Goal: Task Accomplishment & Management: Use online tool/utility

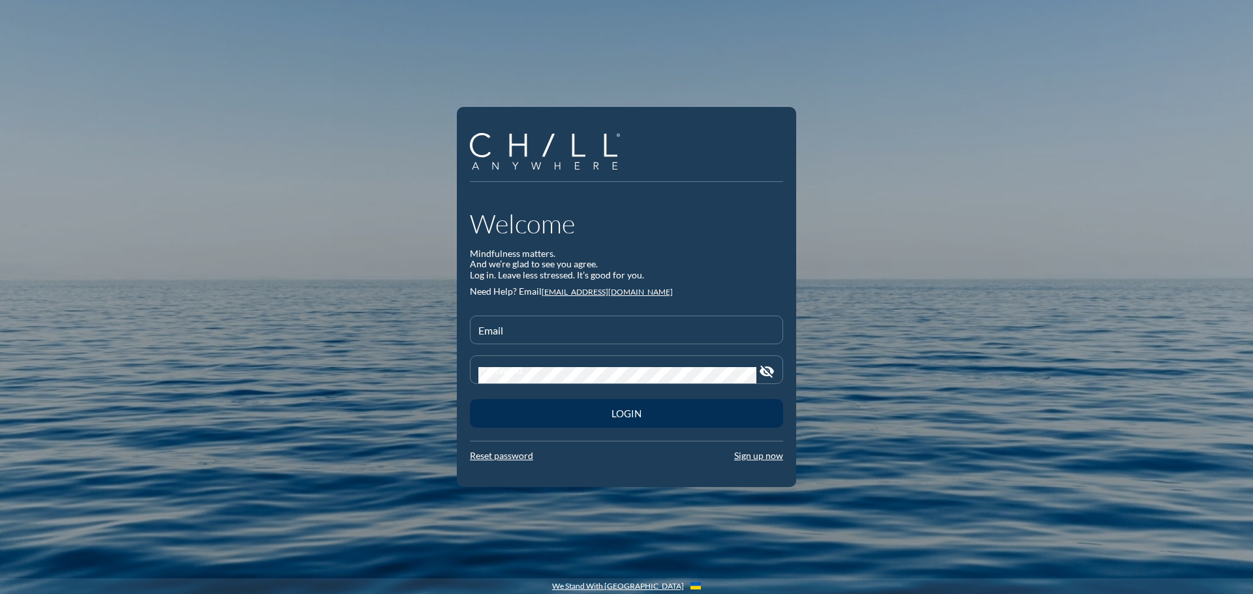
type input "jmain@rwbaird.com"
drag, startPoint x: 621, startPoint y: 407, endPoint x: 621, endPoint y: 416, distance: 8.5
click at [619, 408] on div "Login" at bounding box center [626, 414] width 267 height 12
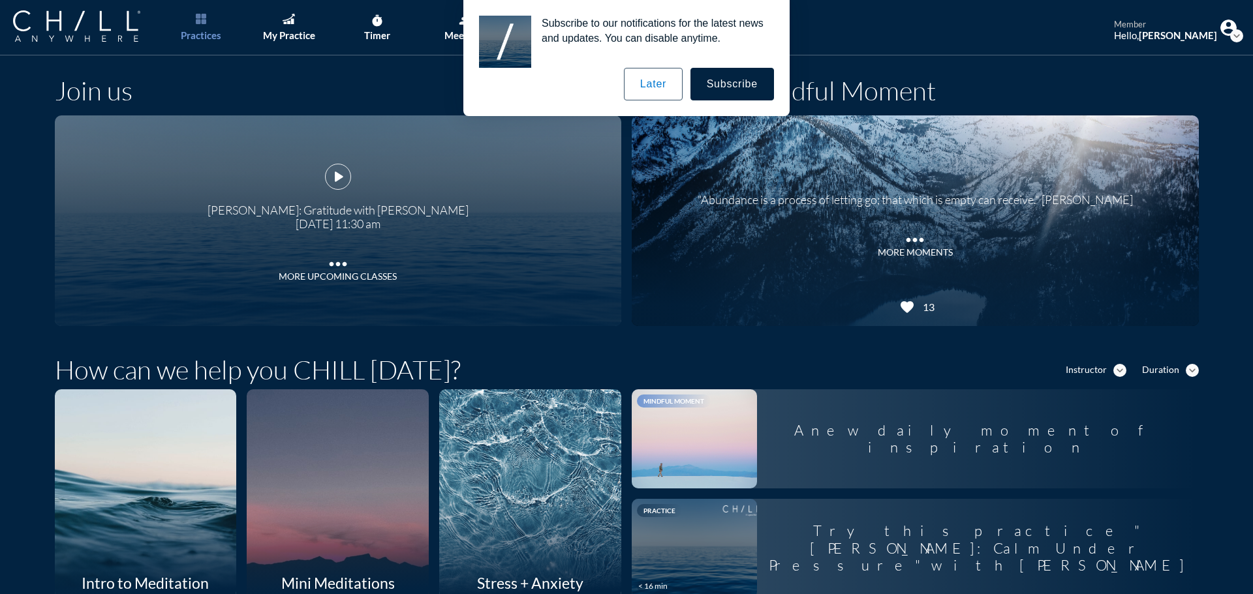
click at [636, 82] on button "Later" at bounding box center [653, 84] width 59 height 33
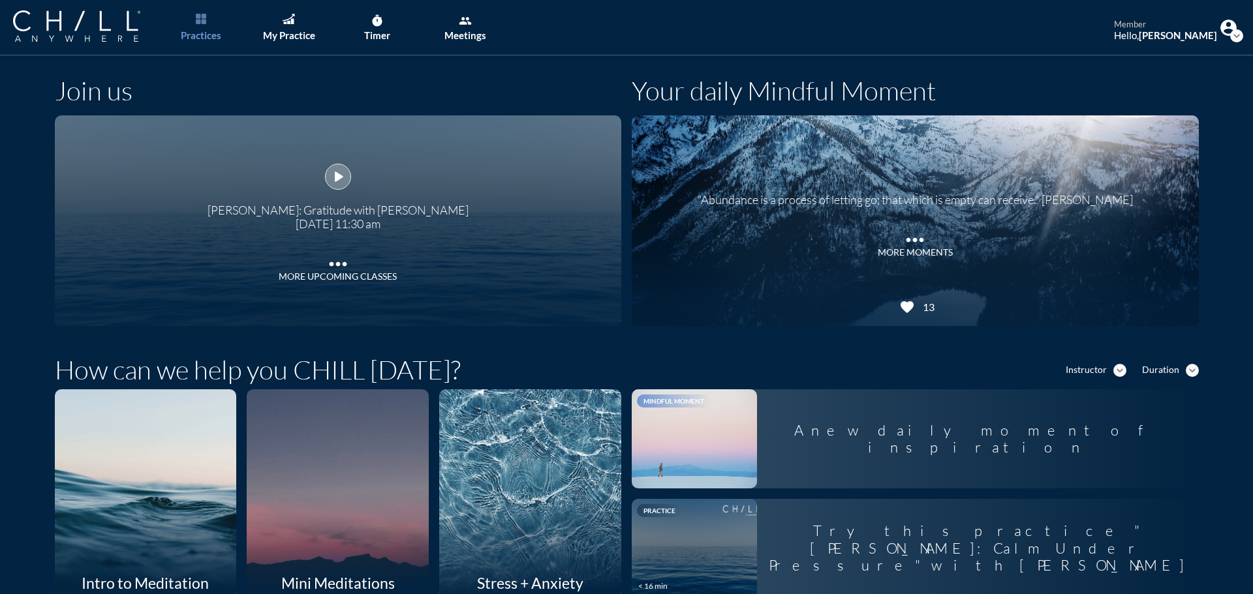
click at [330, 175] on icon "play_arrow" at bounding box center [338, 177] width 20 height 20
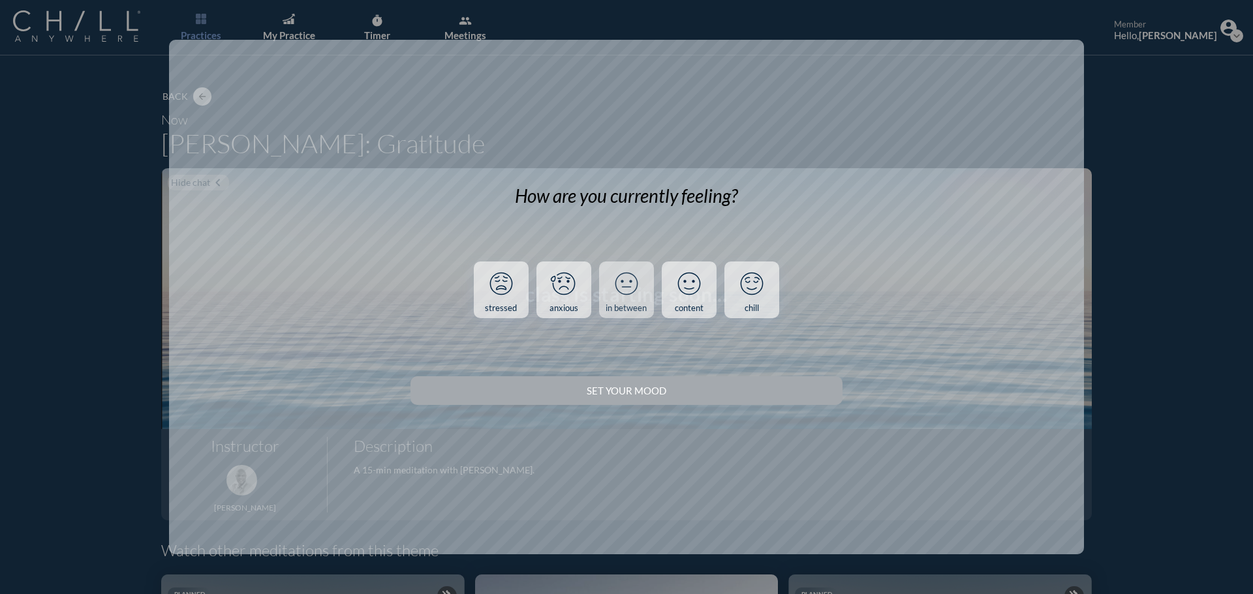
click at [614, 286] on icon at bounding box center [626, 284] width 34 height 34
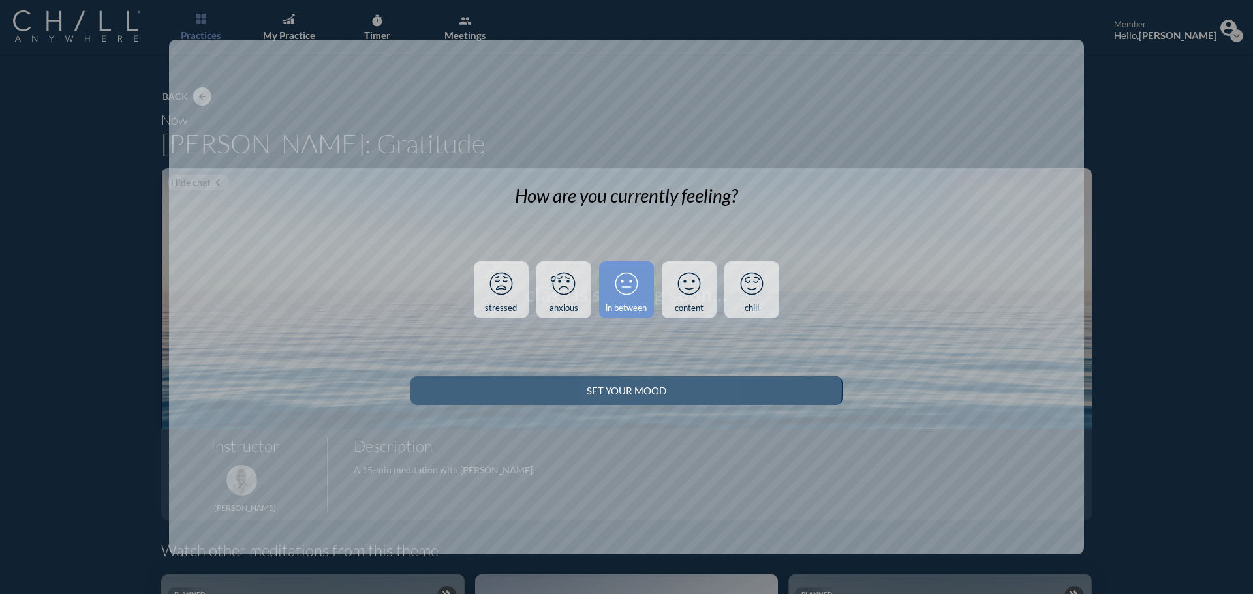
click at [630, 397] on button "Set your Mood" at bounding box center [625, 390] width 431 height 29
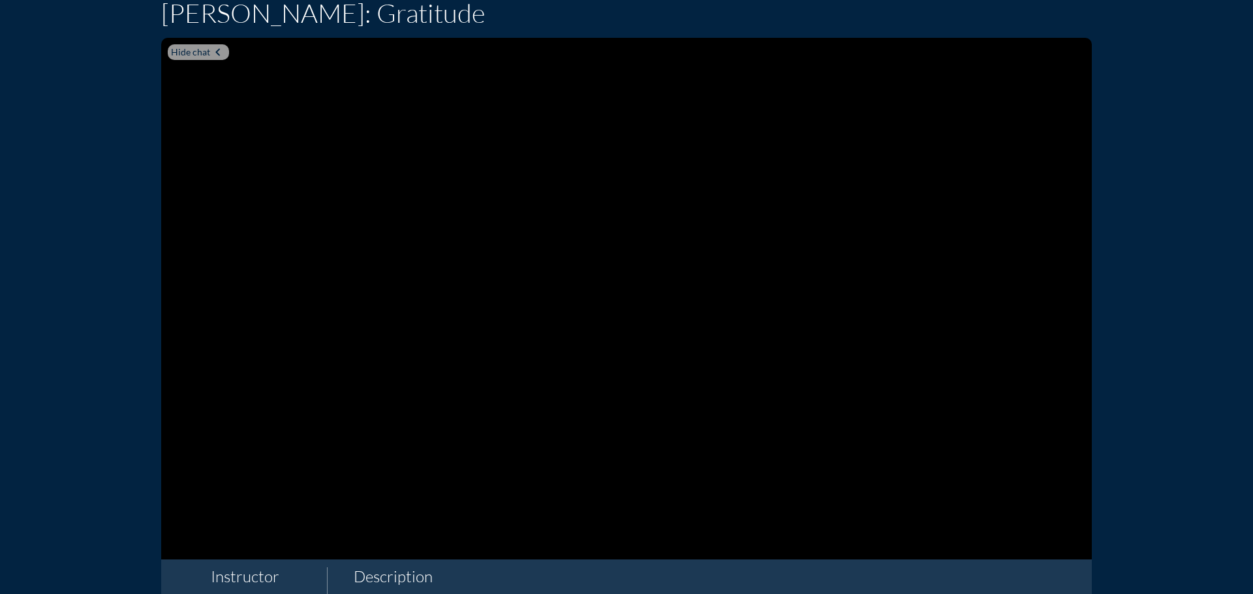
scroll to position [121, 0]
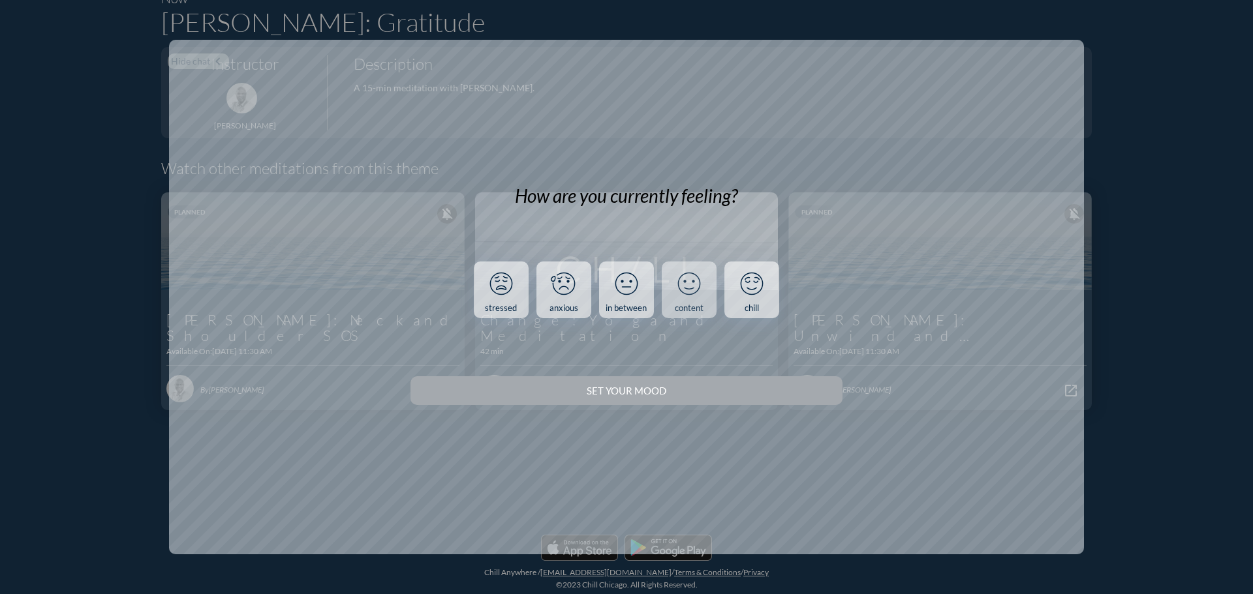
click at [686, 295] on icon at bounding box center [689, 284] width 34 height 34
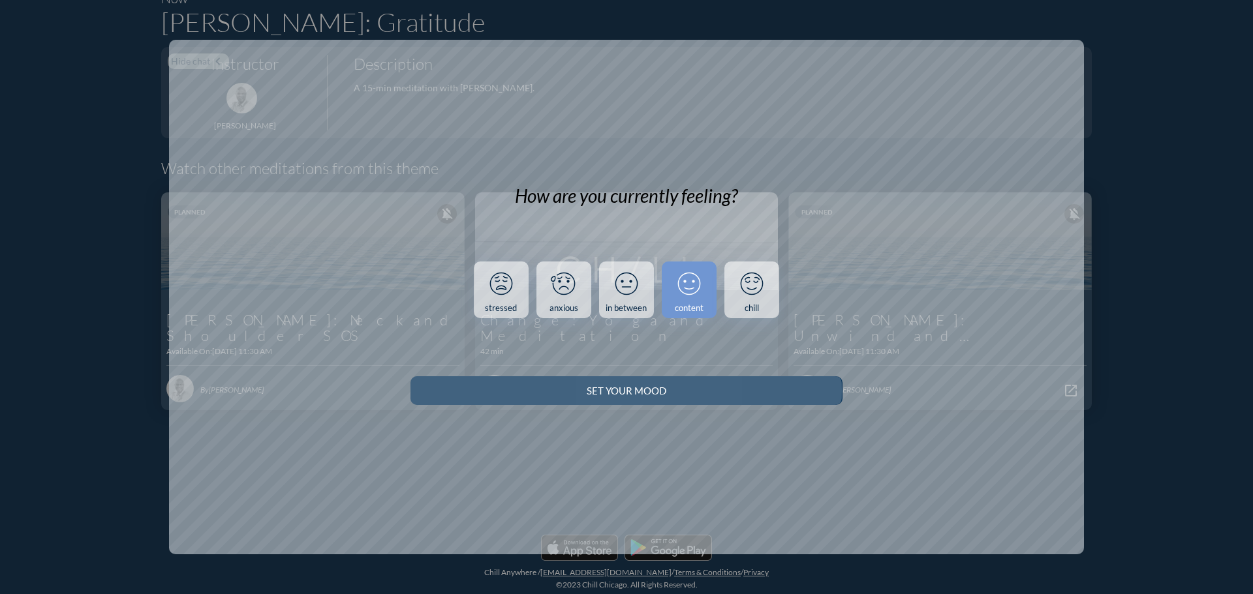
drag, startPoint x: 668, startPoint y: 384, endPoint x: 657, endPoint y: 382, distance: 11.3
click at [665, 386] on button "Set your Mood" at bounding box center [625, 390] width 431 height 29
